Goal: Transaction & Acquisition: Purchase product/service

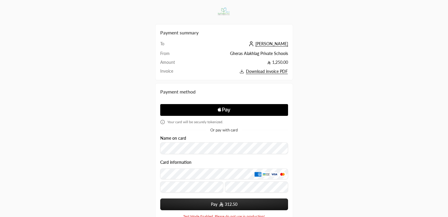
scroll to position [19, 0]
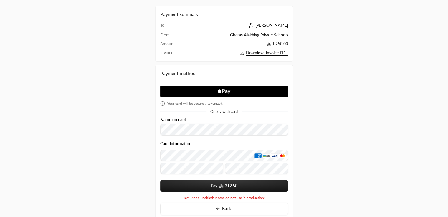
click at [345, 75] on div "Payment summary To [PERSON_NAME] From Gheras Alakhlag Private Schools Amount 1,…" at bounding box center [224, 117] width 448 height 273
click at [278, 26] on span "[PERSON_NAME]" at bounding box center [271, 25] width 33 height 5
